Goal: Navigation & Orientation: Find specific page/section

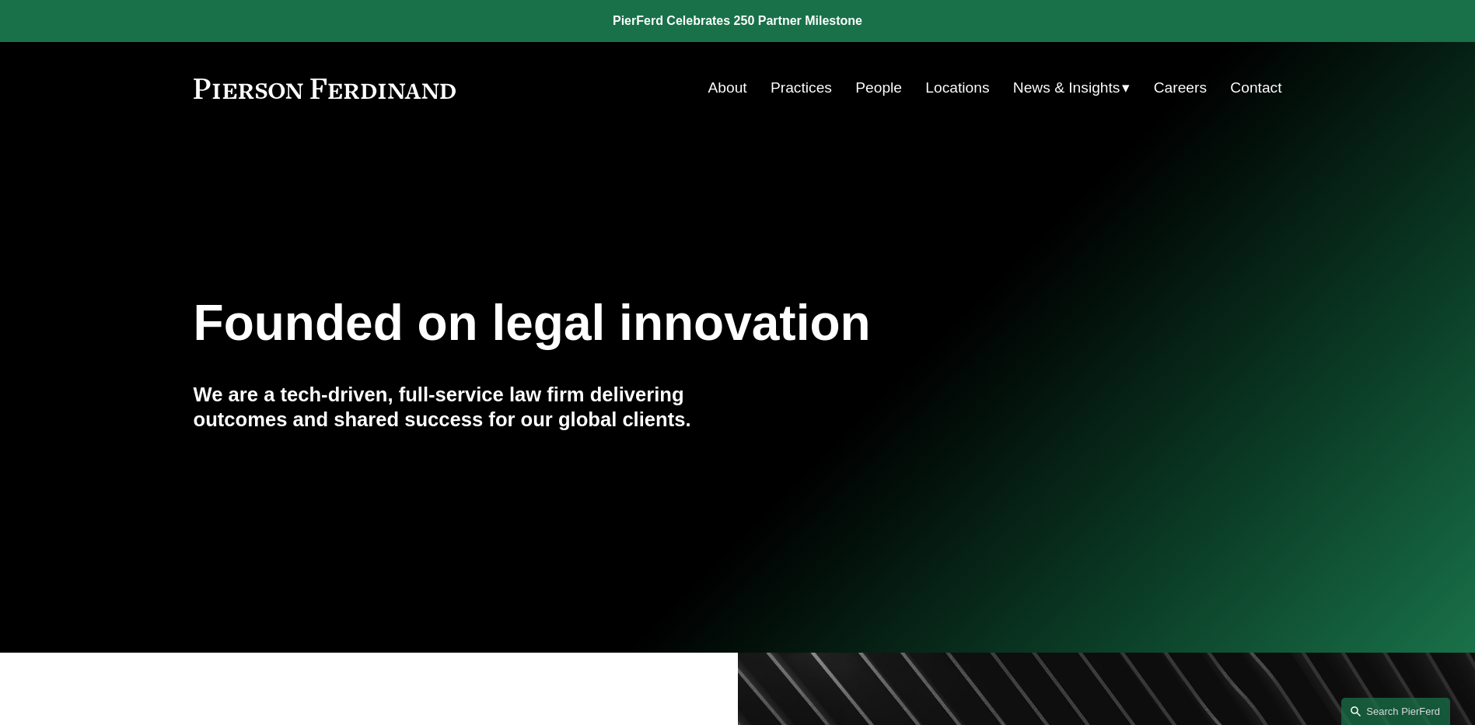
click at [0, 0] on span "News" at bounding box center [0, 0] width 0 height 0
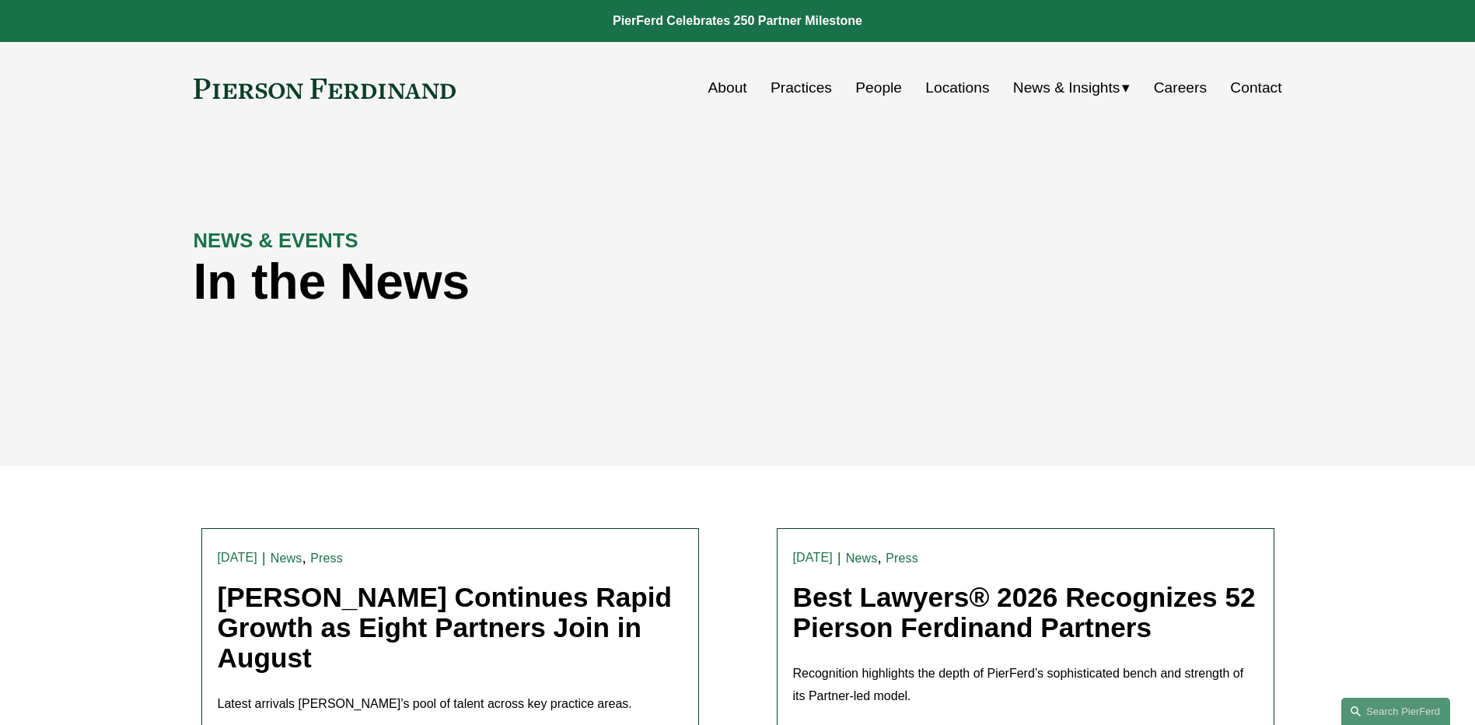
click at [876, 83] on link "People" at bounding box center [878, 88] width 47 height 30
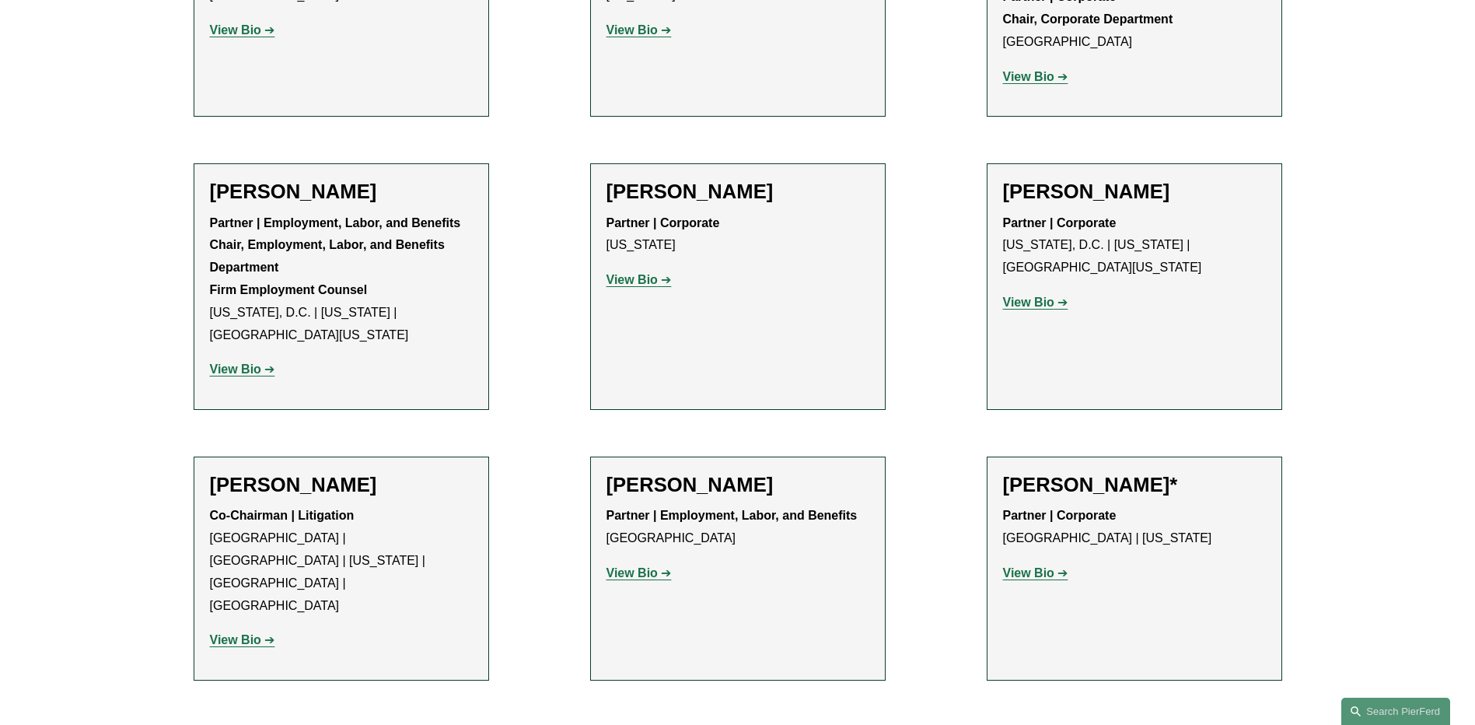
scroll to position [6065, 0]
